Goal: Find specific page/section: Find specific page/section

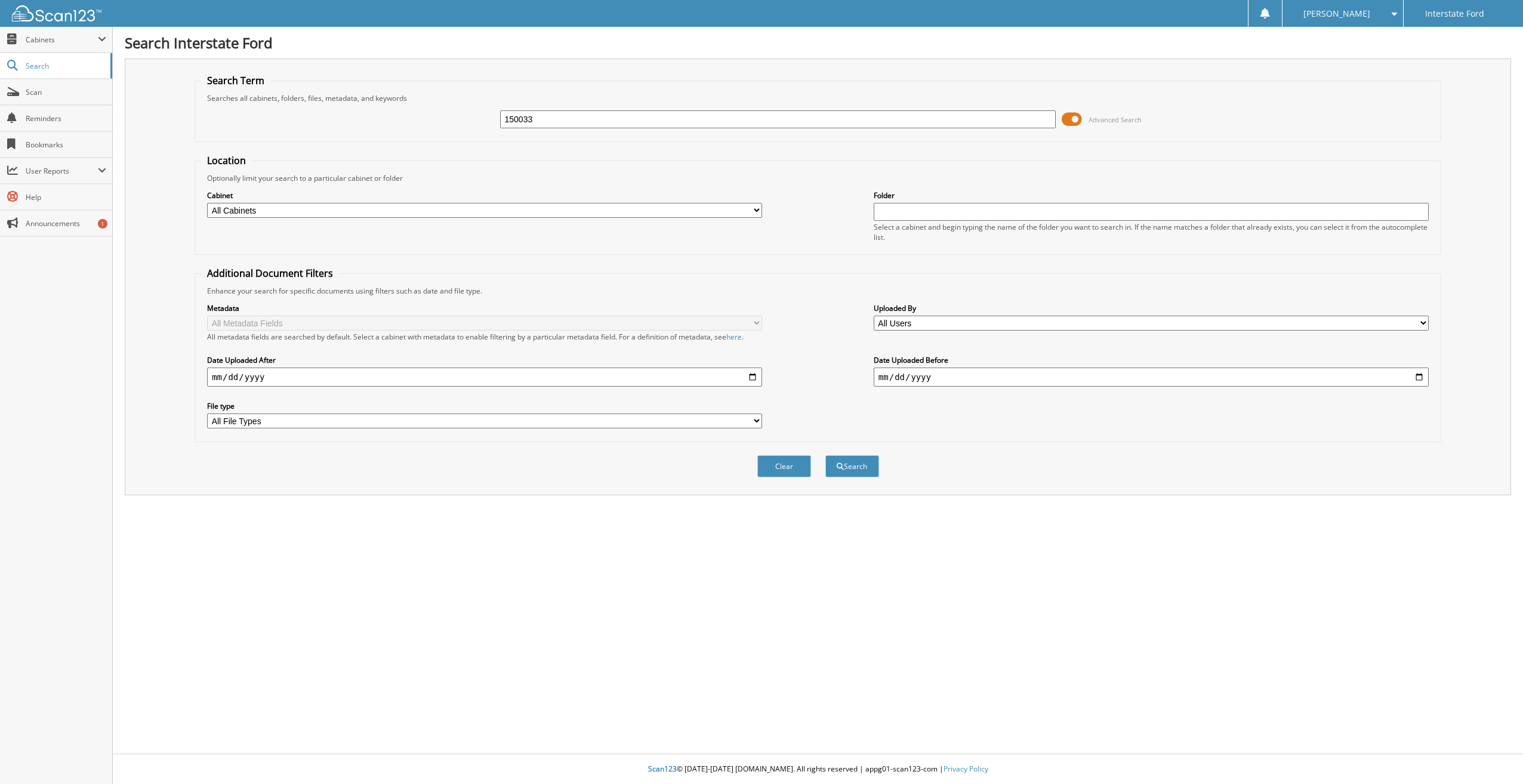
type input "150033"
click at [826, 455] on button "Search" at bounding box center [852, 466] width 53 height 22
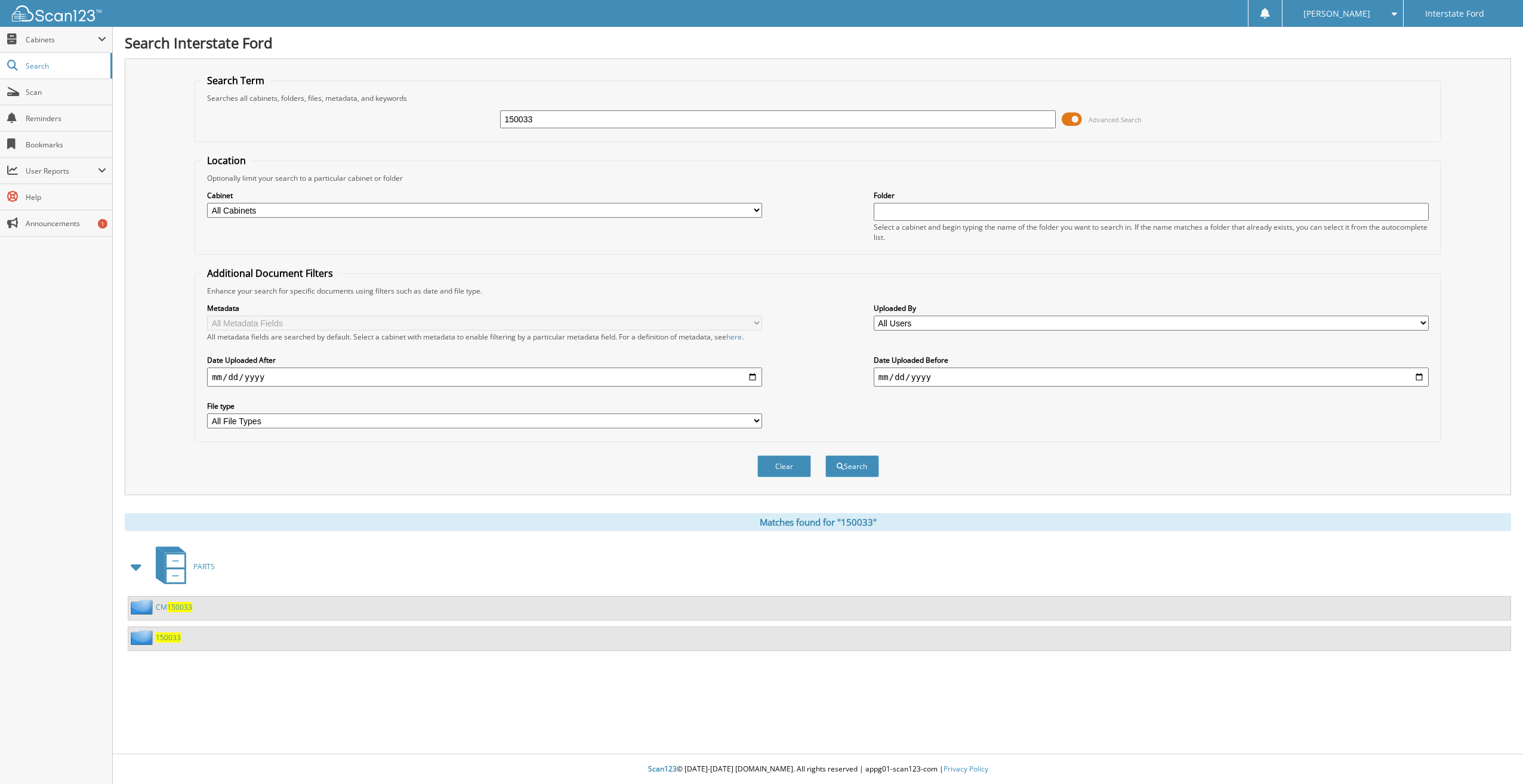
click at [163, 633] on span "150033" at bounding box center [167, 637] width 25 height 10
click at [184, 606] on span "150033" at bounding box center [179, 607] width 25 height 10
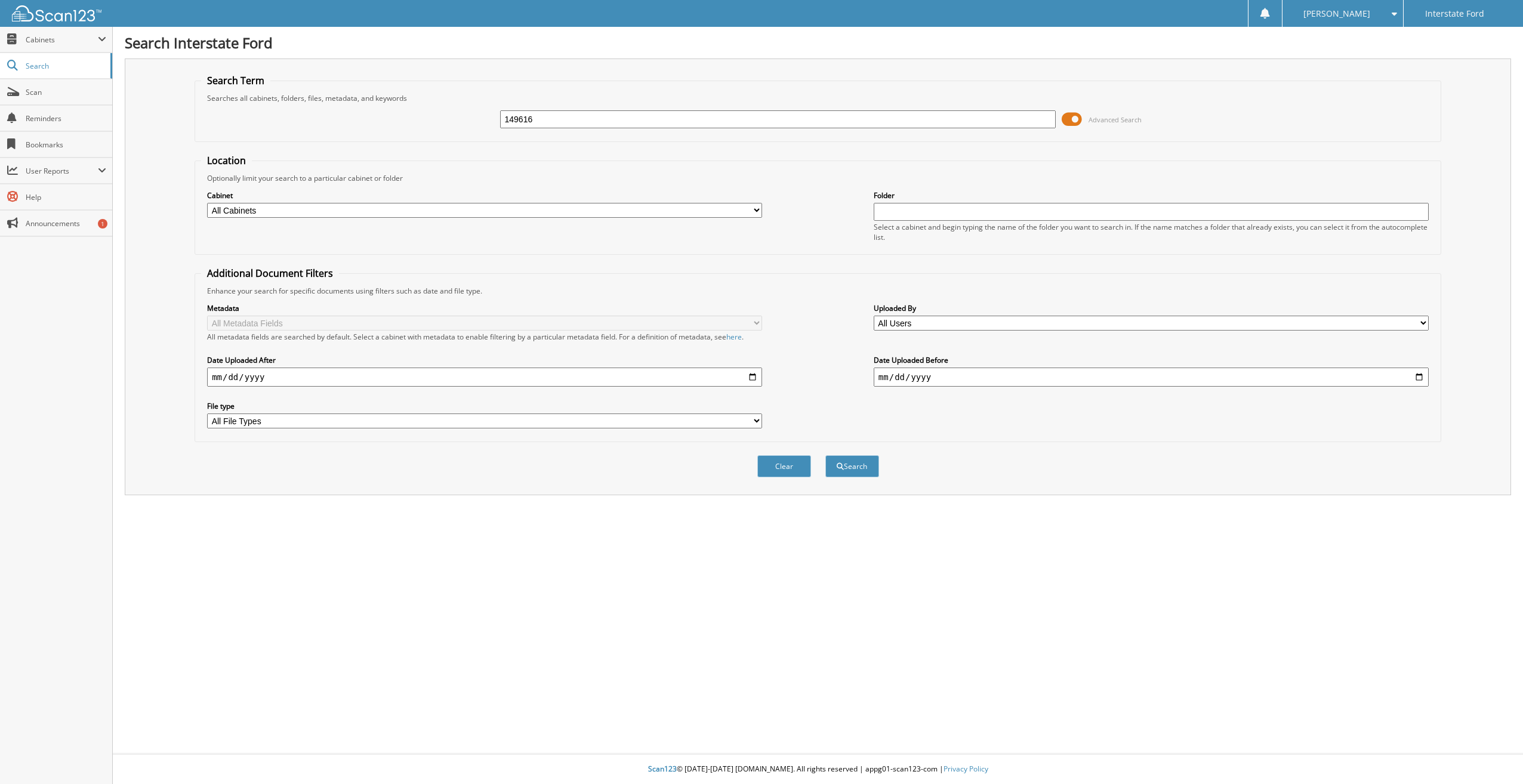
type input "149616"
click at [826, 455] on button "Search" at bounding box center [852, 466] width 53 height 22
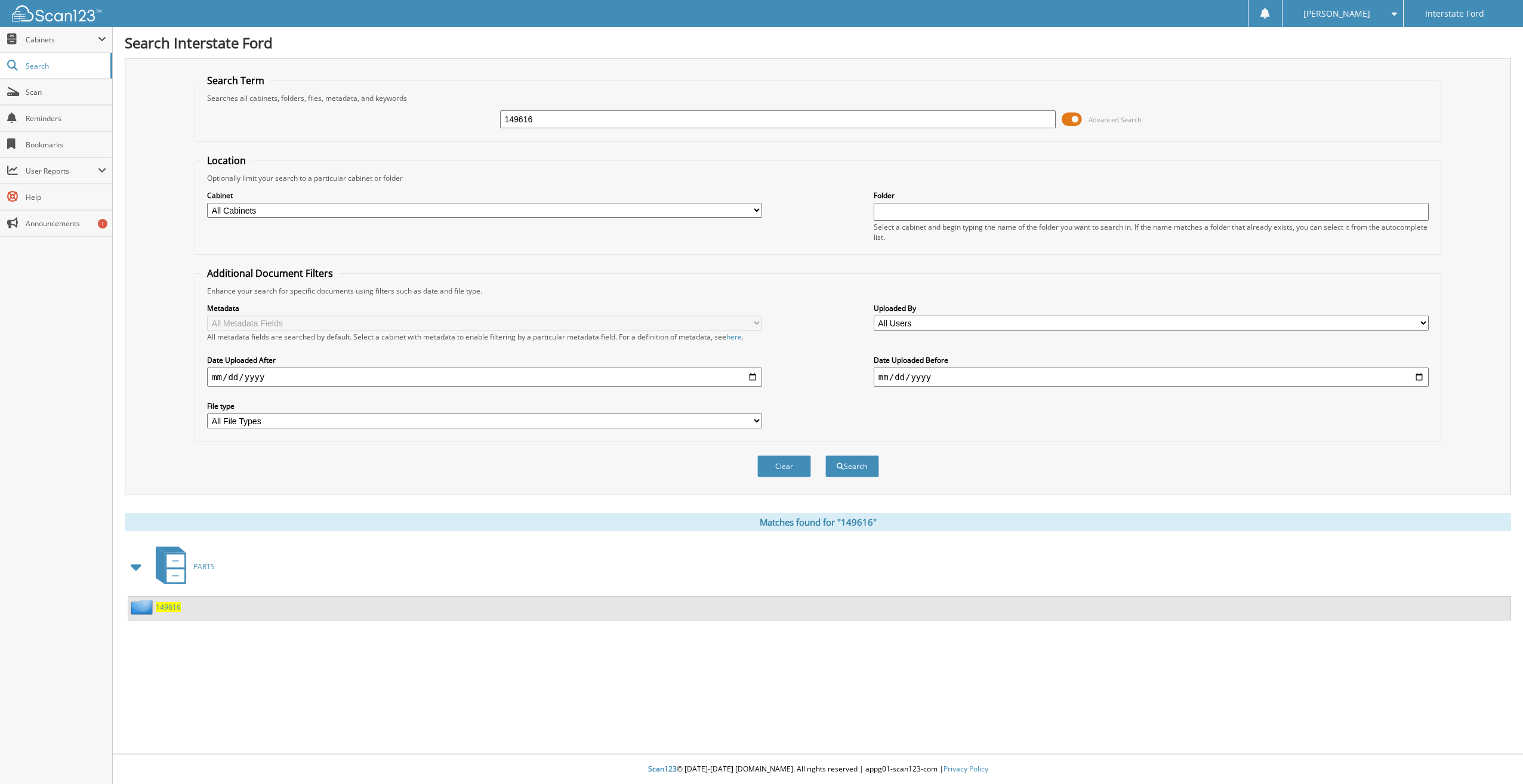
click at [163, 609] on span "149616" at bounding box center [167, 607] width 25 height 10
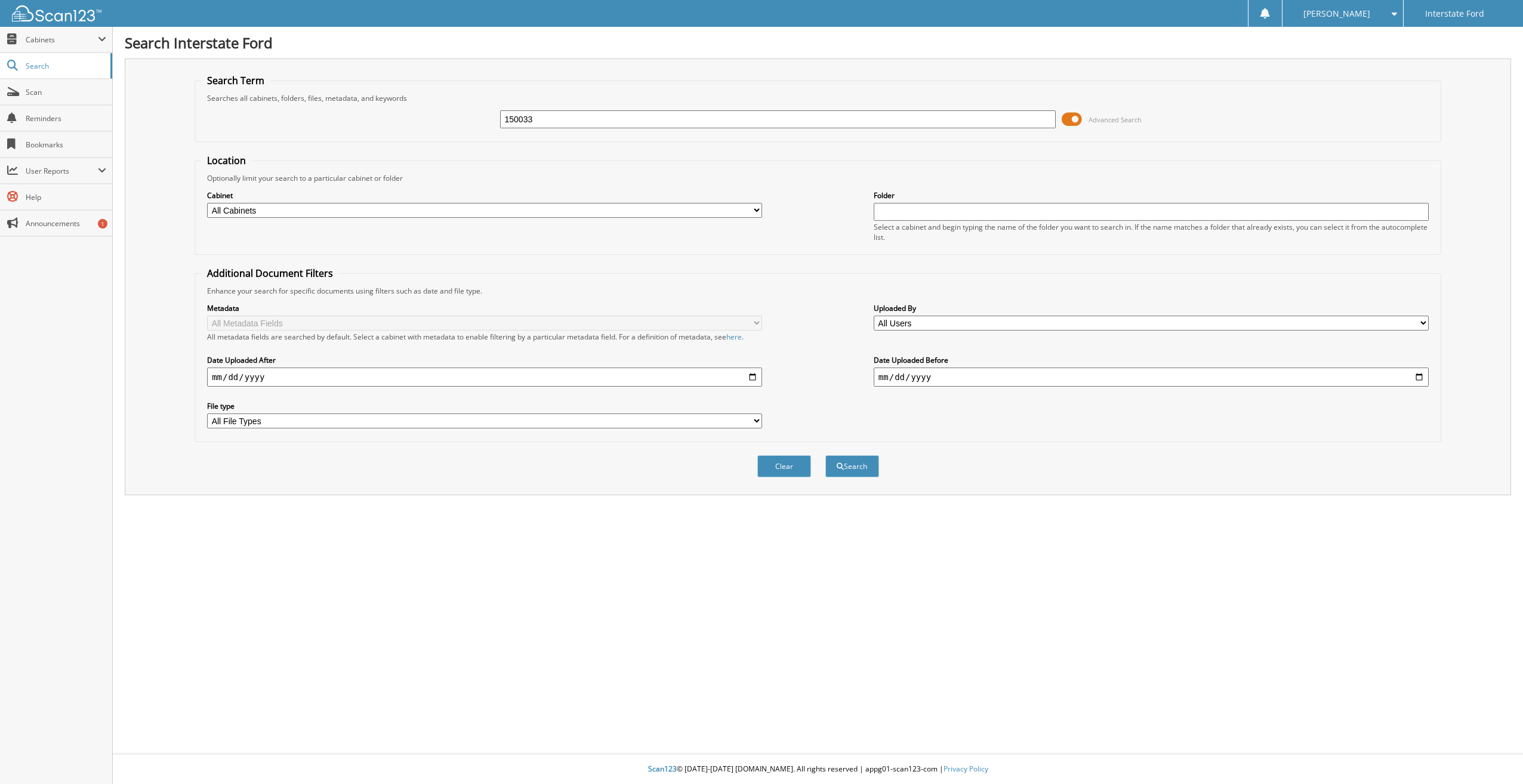
type input "150033"
click at [826, 455] on button "Search" at bounding box center [852, 466] width 53 height 22
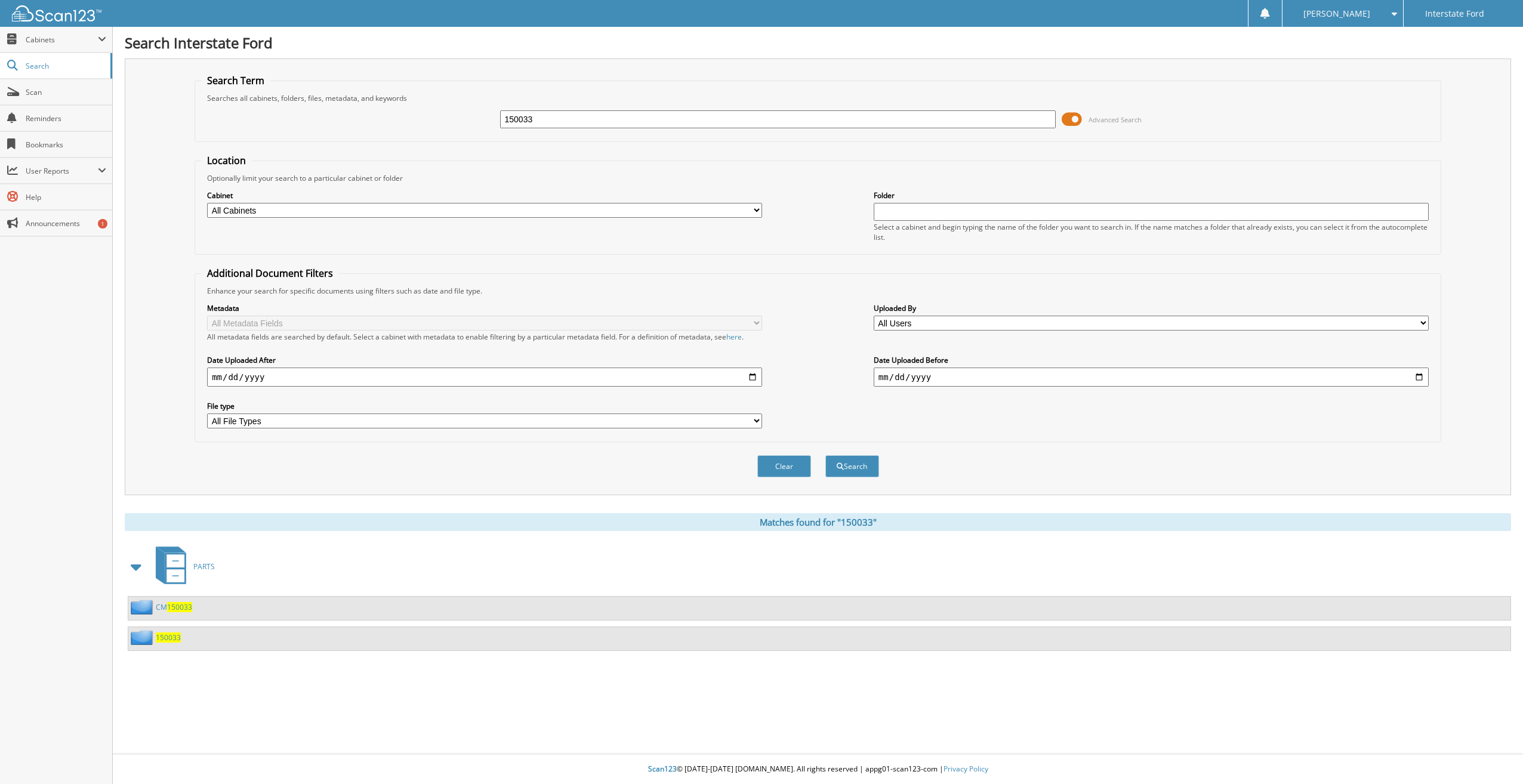
click at [172, 611] on span "150033" at bounding box center [179, 607] width 25 height 10
